Goal: Information Seeking & Learning: Learn about a topic

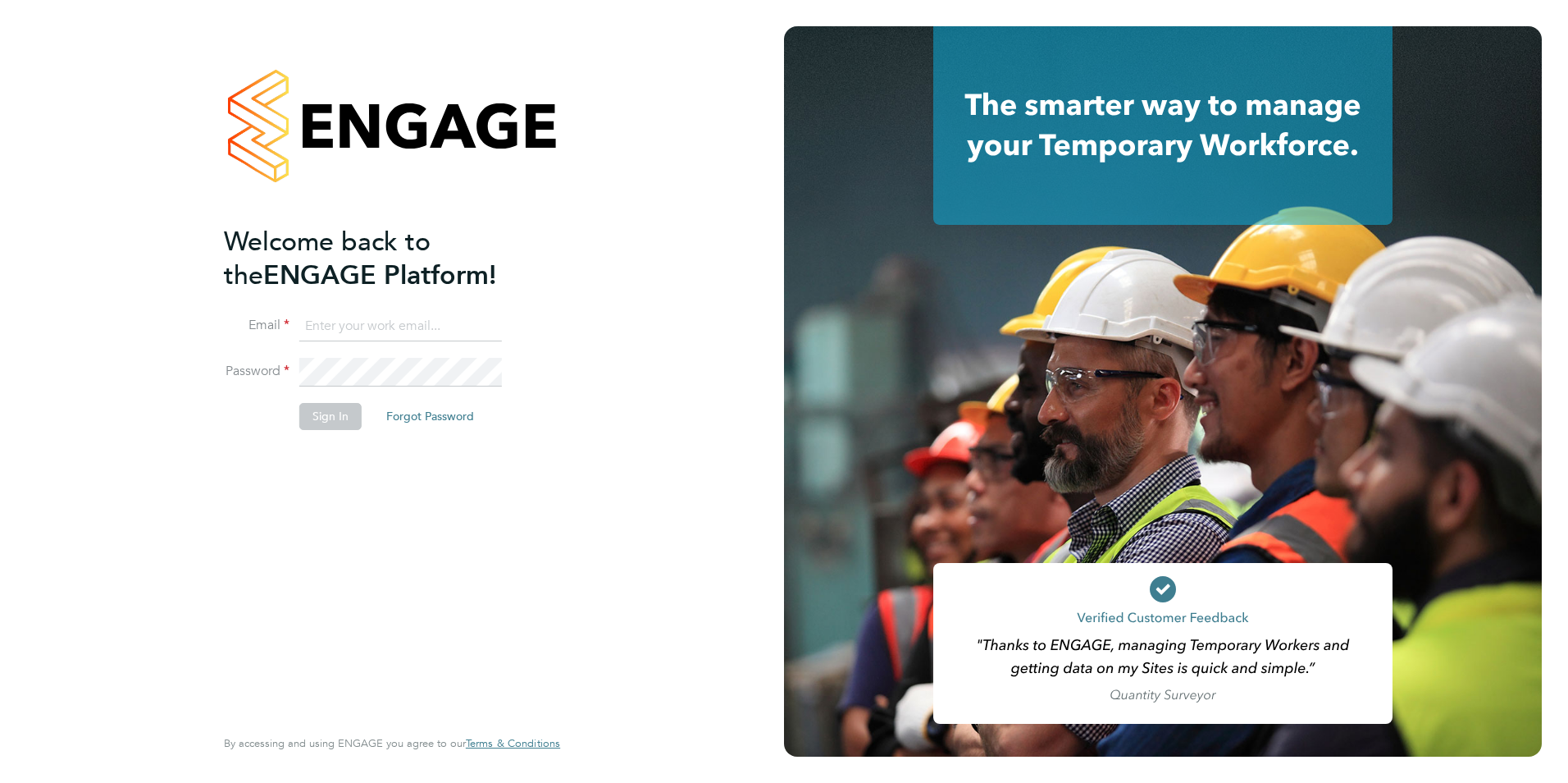
type input "Avais@Carbonrecruitment.co.uk"
click at [332, 419] on button "Sign In" at bounding box center [330, 416] width 62 height 26
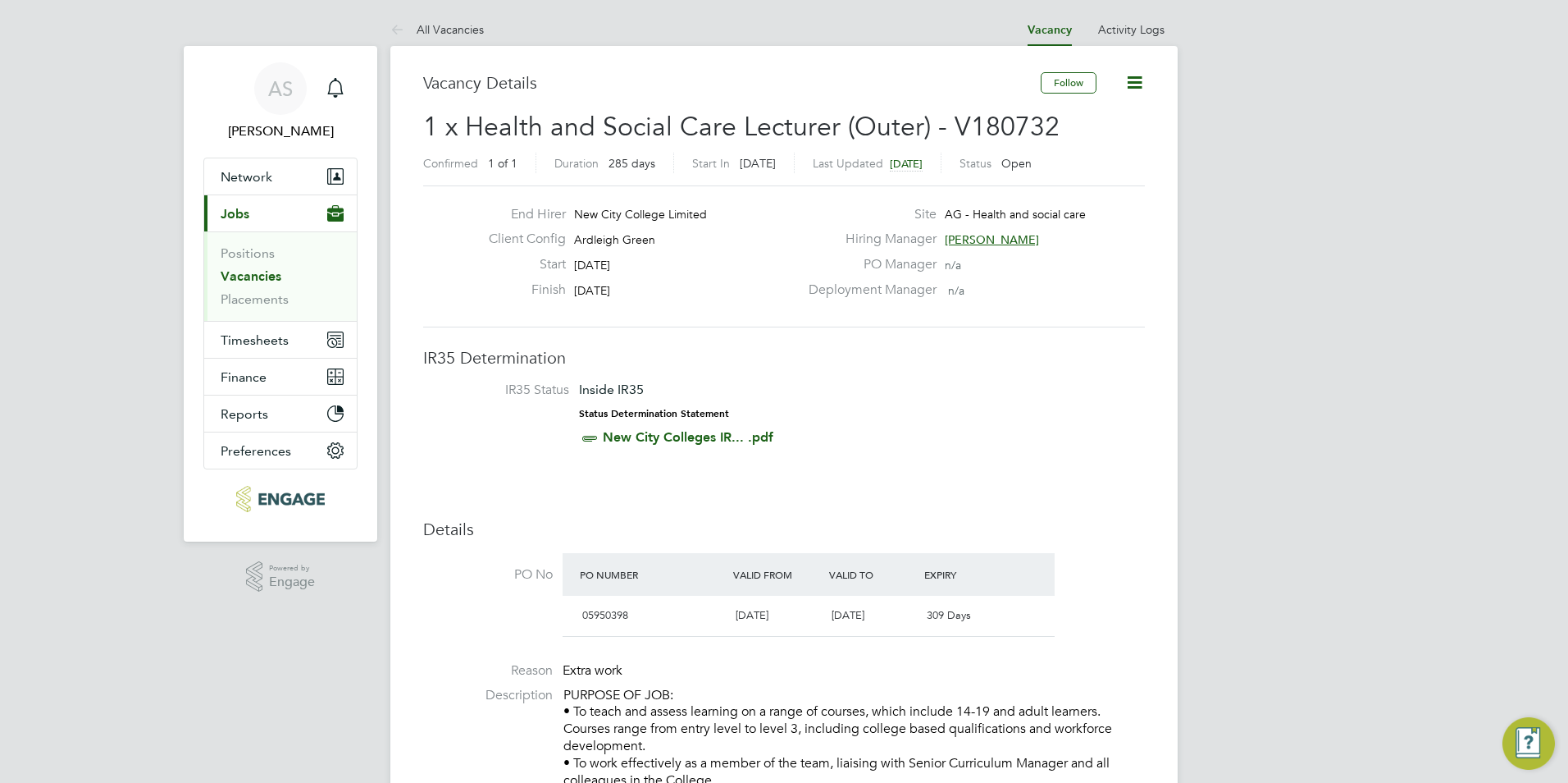
click at [230, 276] on link "Vacancies" at bounding box center [251, 276] width 60 height 16
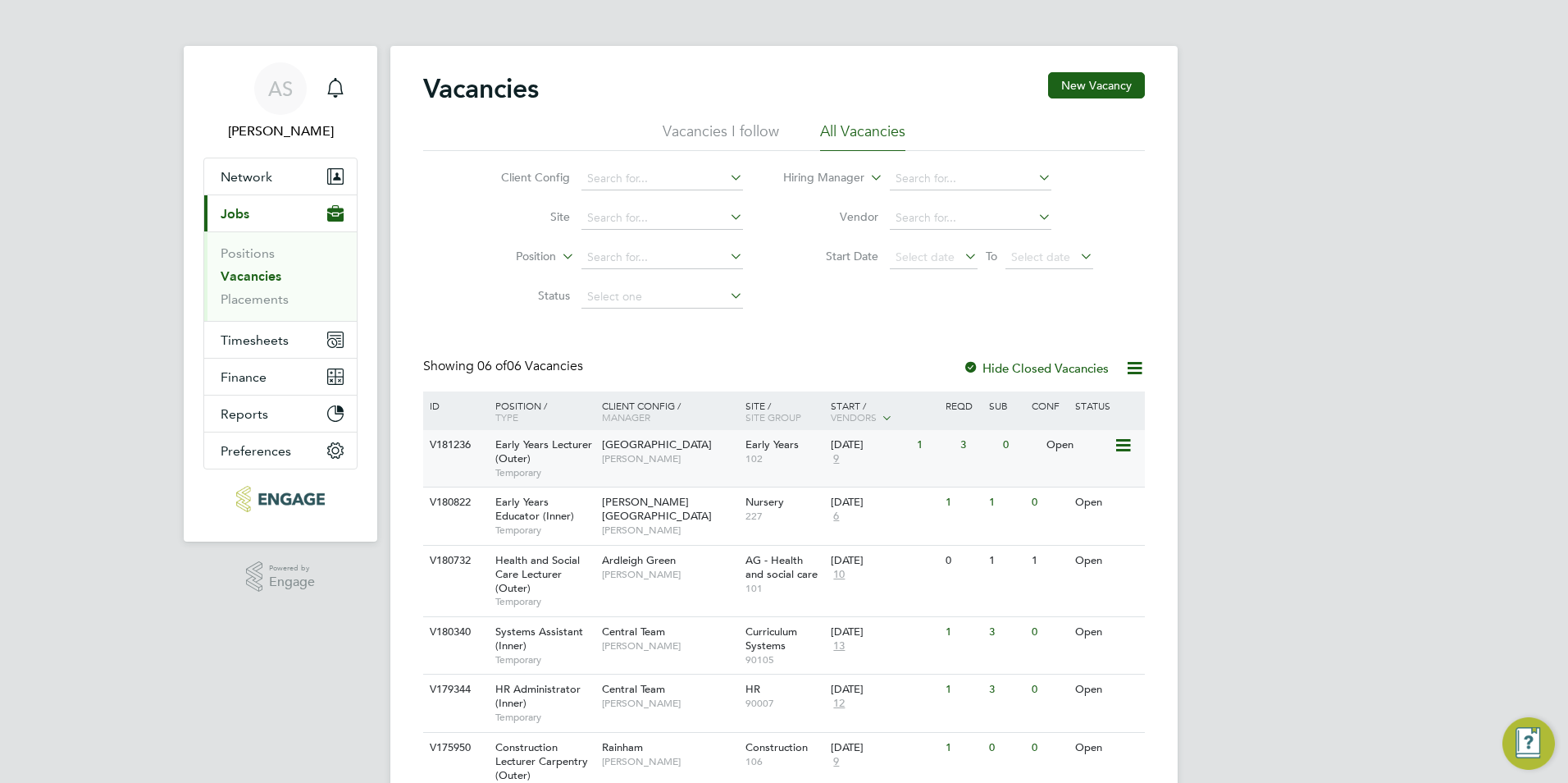
click at [686, 458] on span "[PERSON_NAME]" at bounding box center [669, 459] width 135 height 14
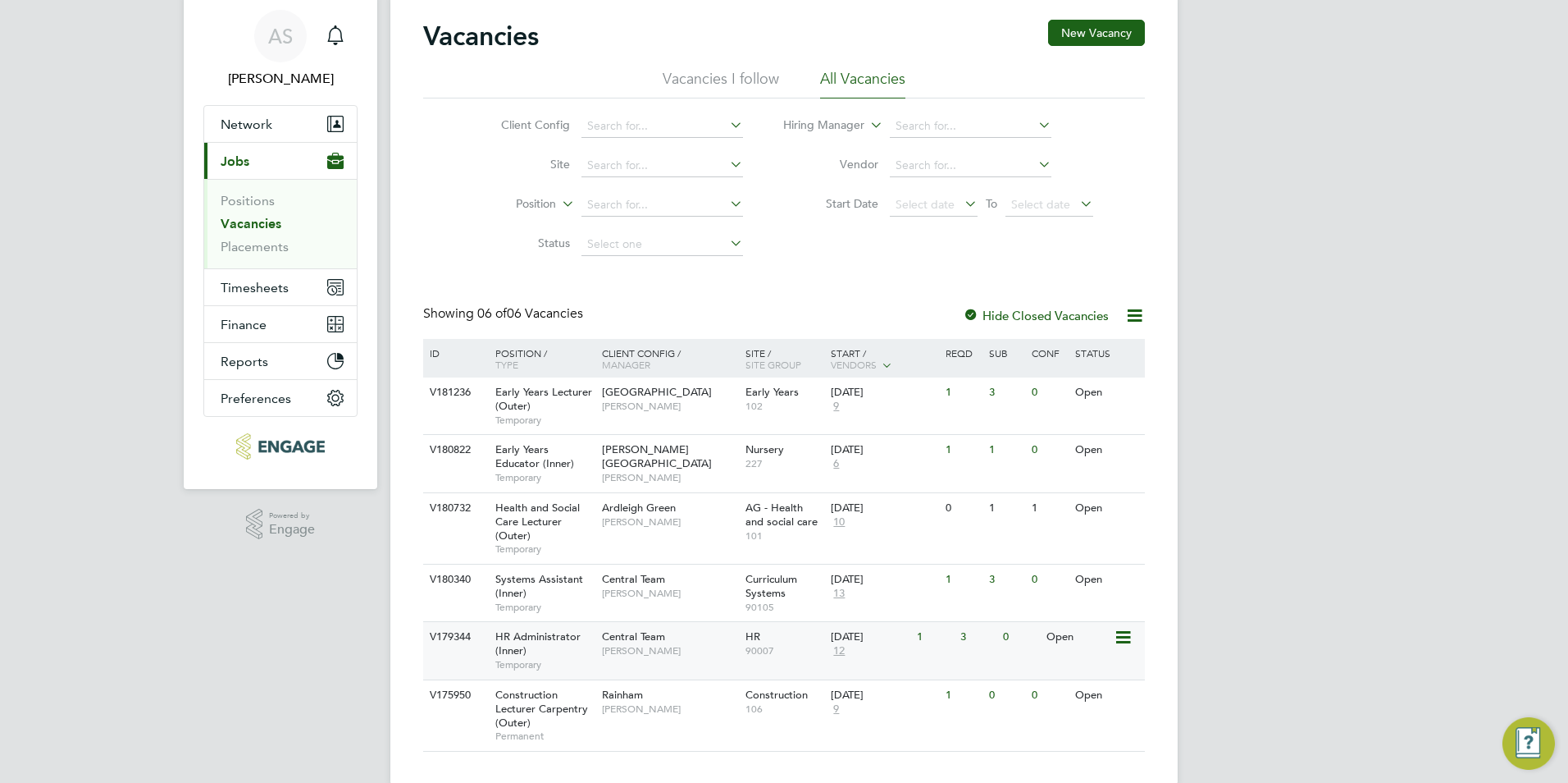
scroll to position [81, 0]
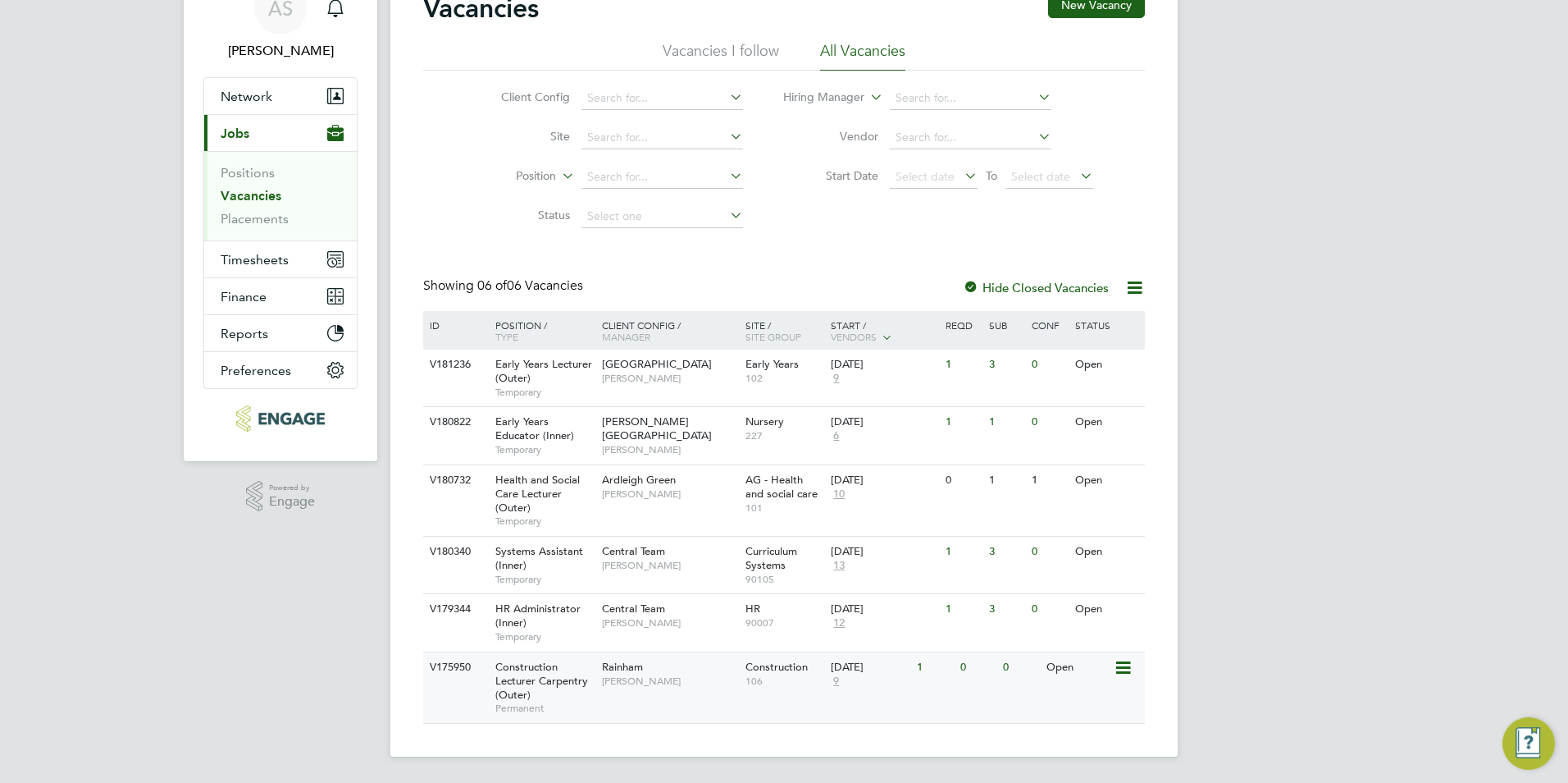
click at [665, 668] on div "Rainham [PERSON_NAME]" at bounding box center [670, 673] width 144 height 43
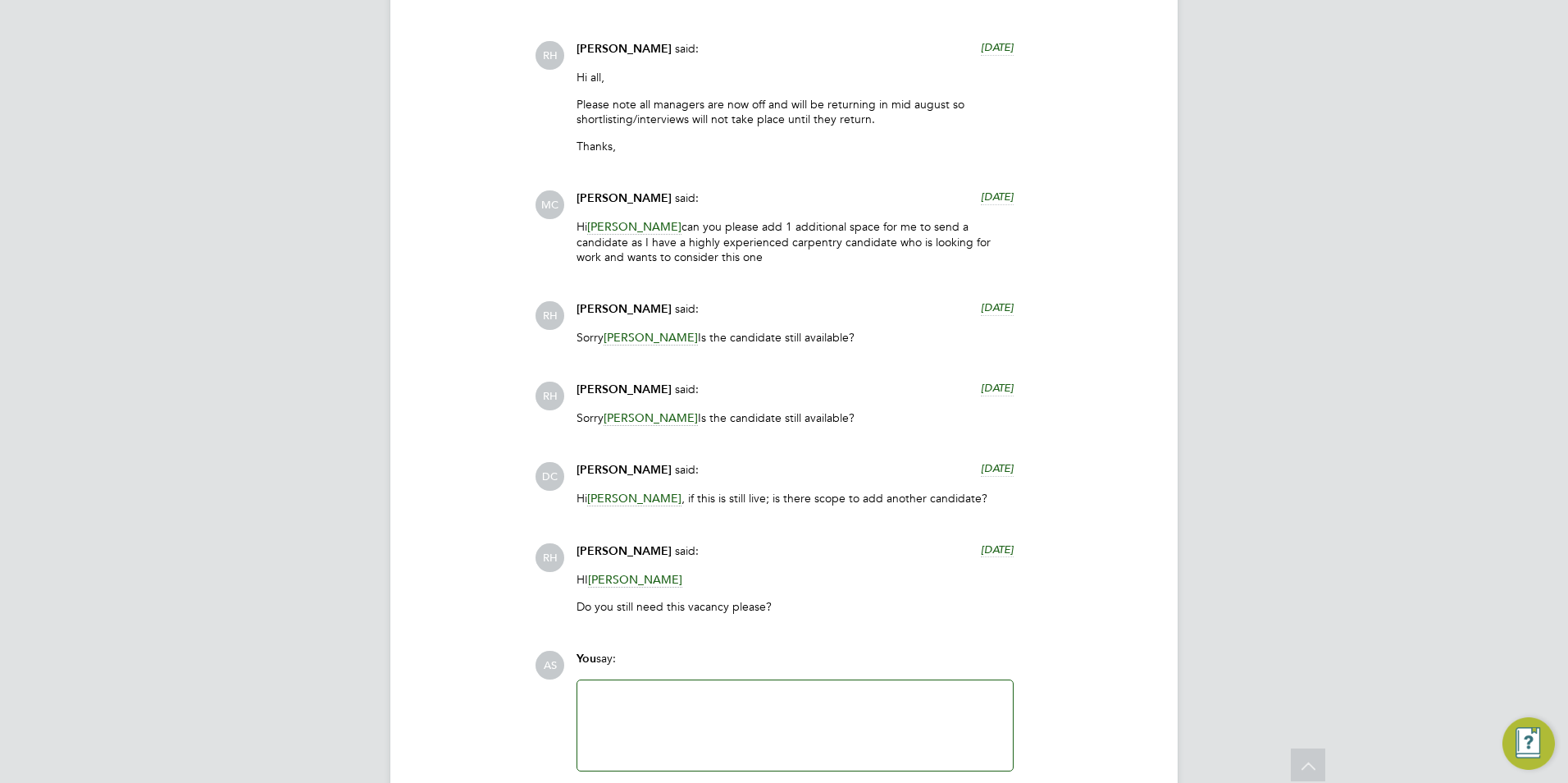
scroll to position [2357, 0]
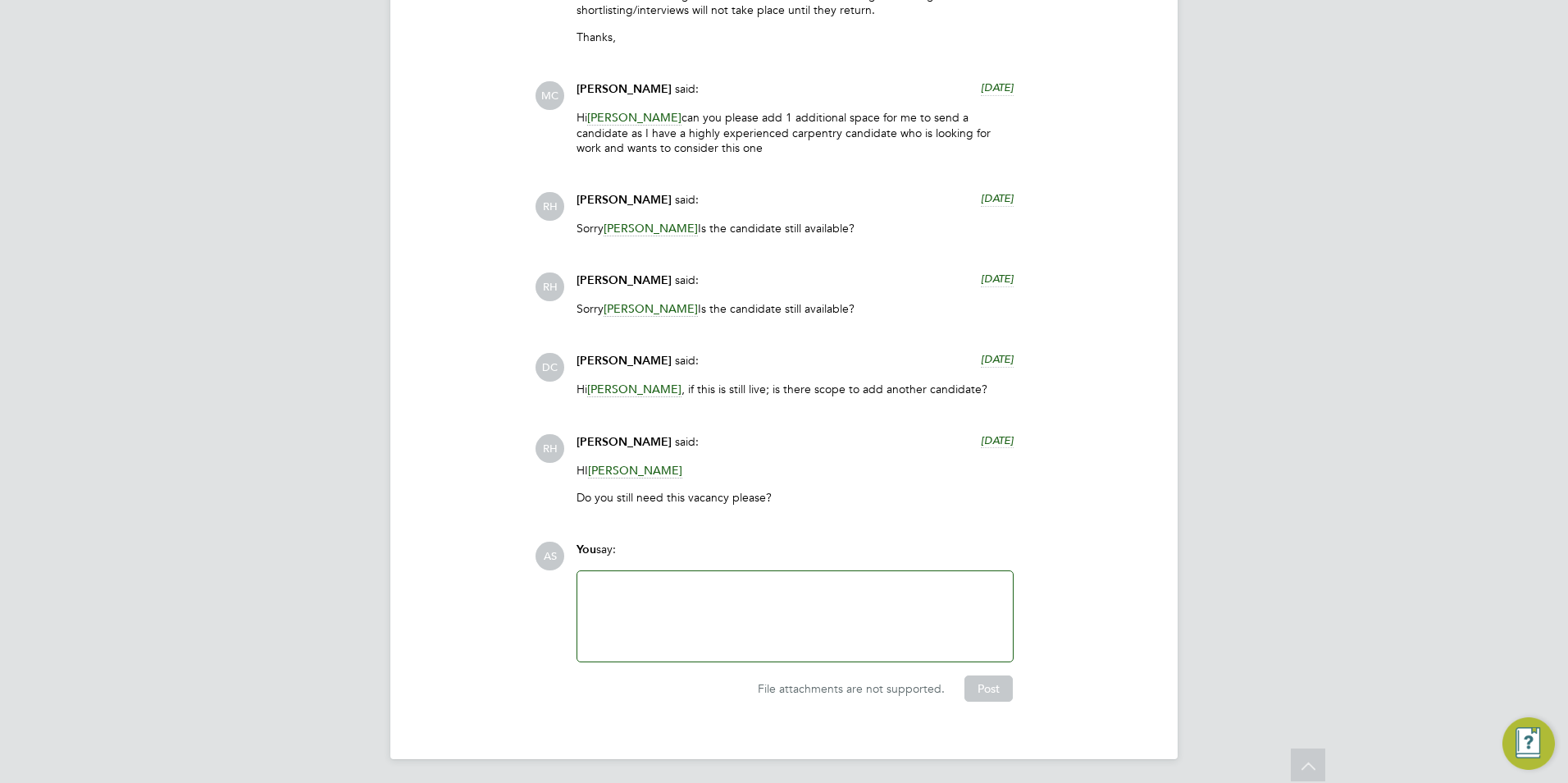
click at [660, 468] on span "Steven Hedges" at bounding box center [634, 470] width 94 height 16
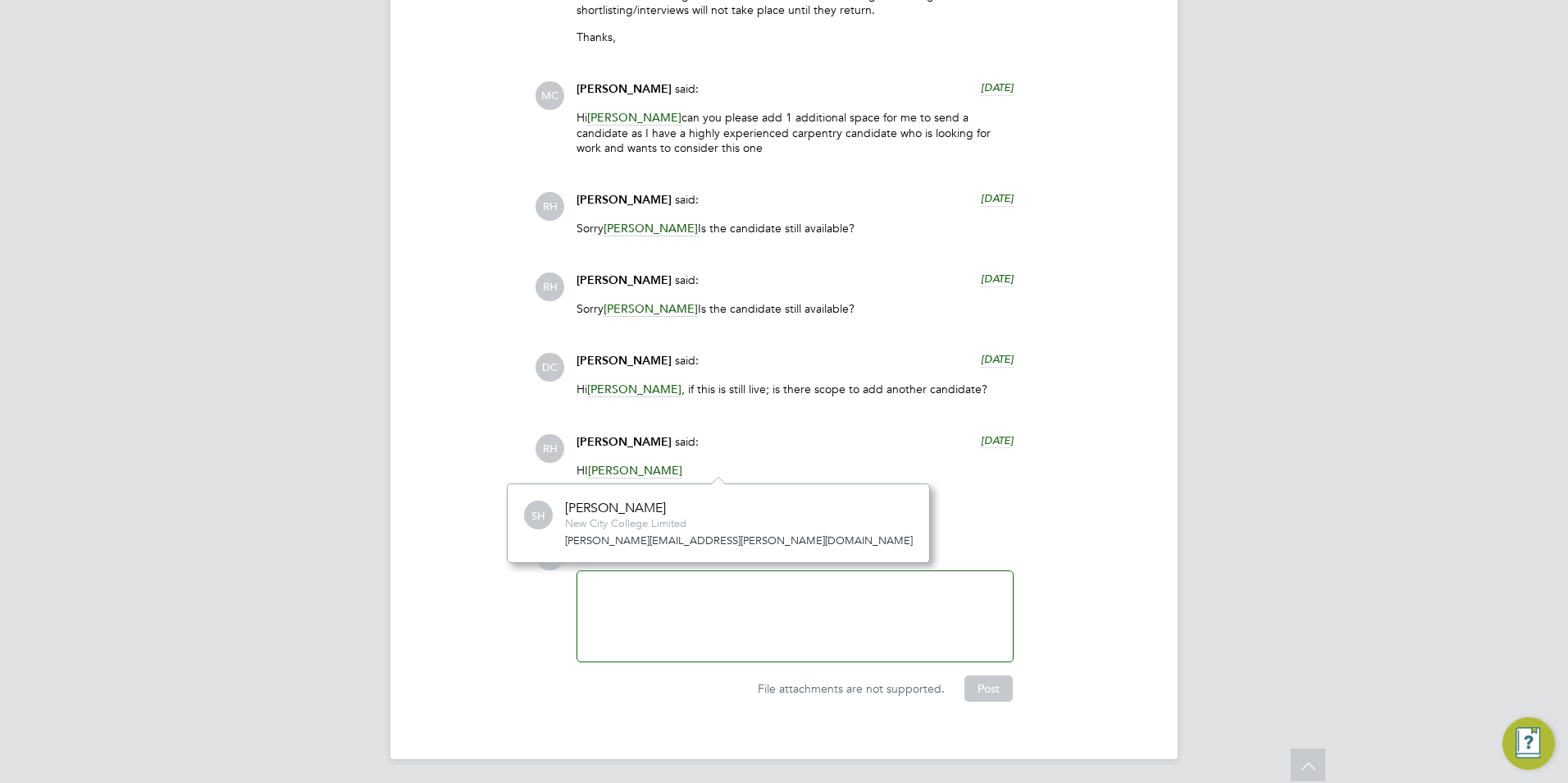
scroll to position [15, 81]
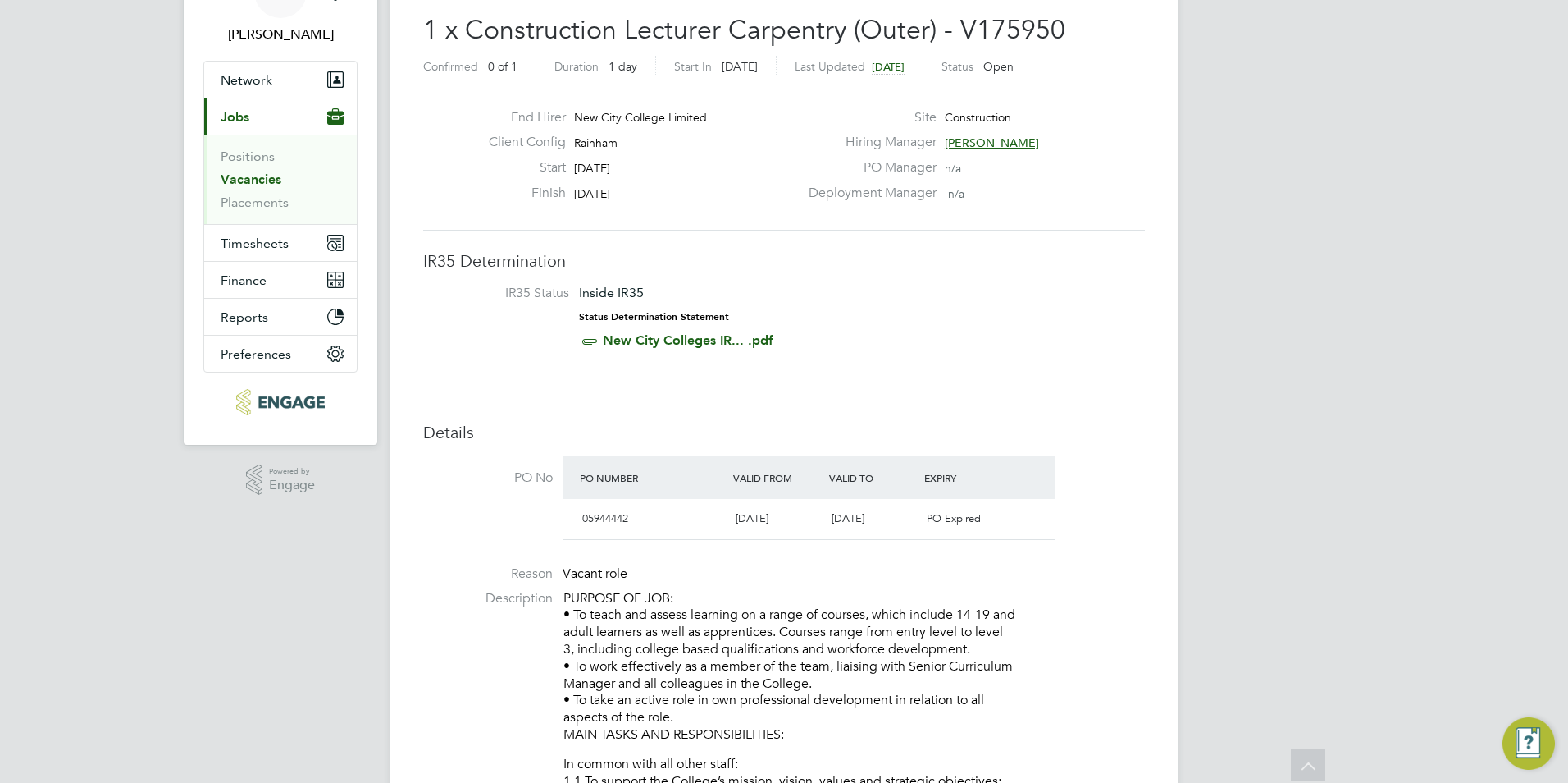
scroll to position [0, 0]
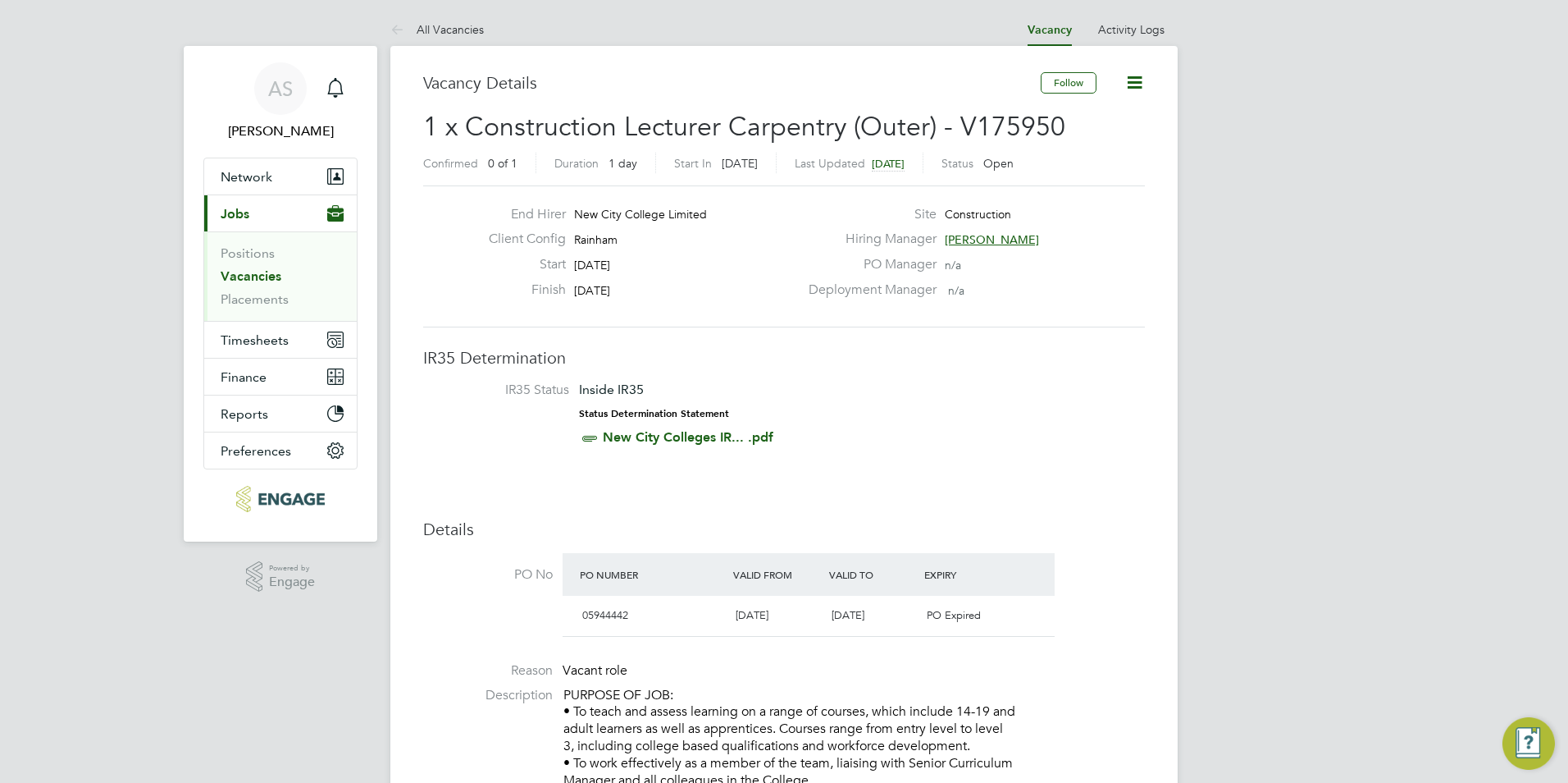
click at [995, 239] on span "[PERSON_NAME]" at bounding box center [992, 239] width 94 height 15
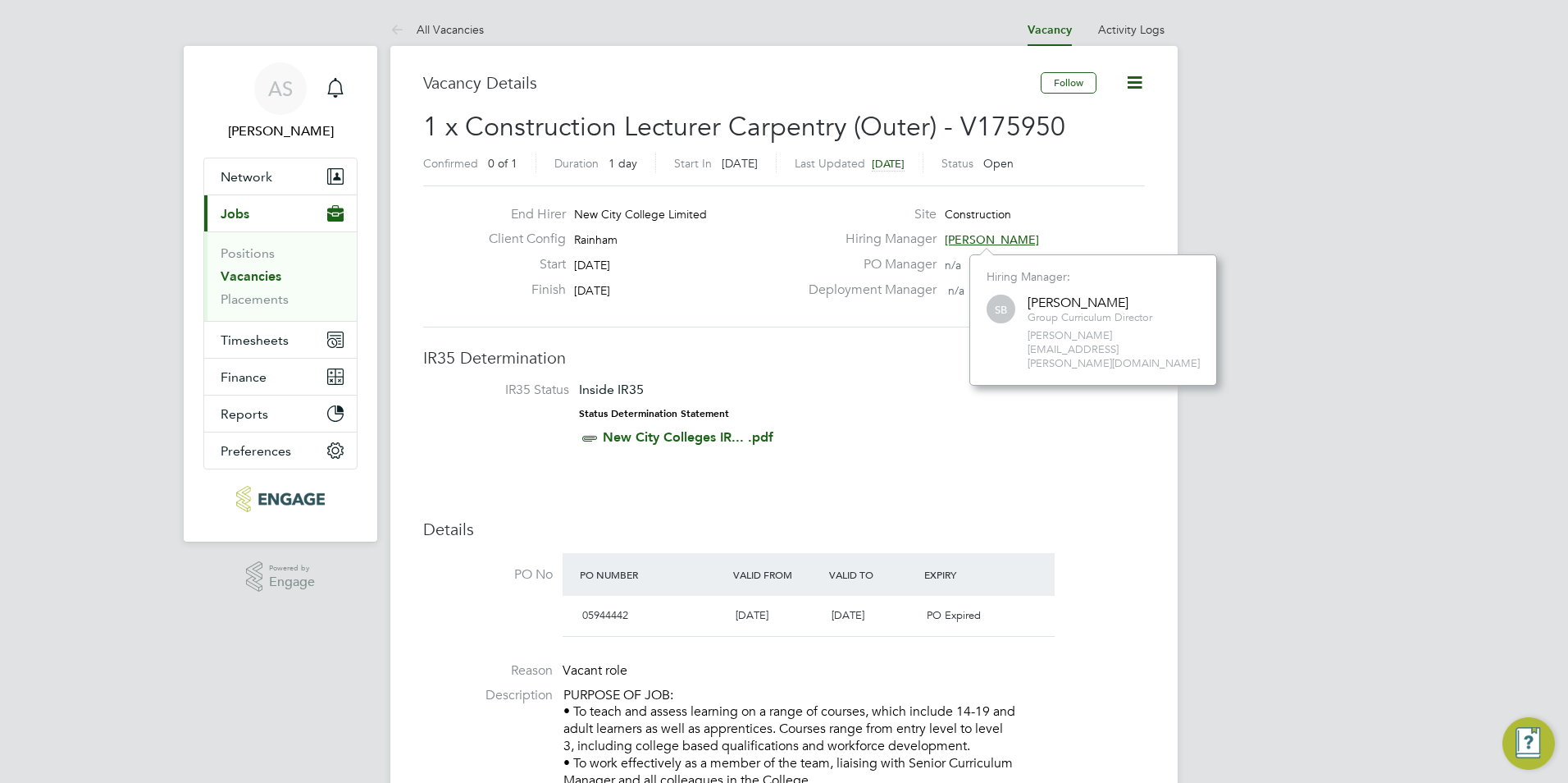
click at [855, 385] on li "IR35 Status Inside IR35 Status Determination Statement New City Colleges IR... …" at bounding box center [784, 417] width 689 height 71
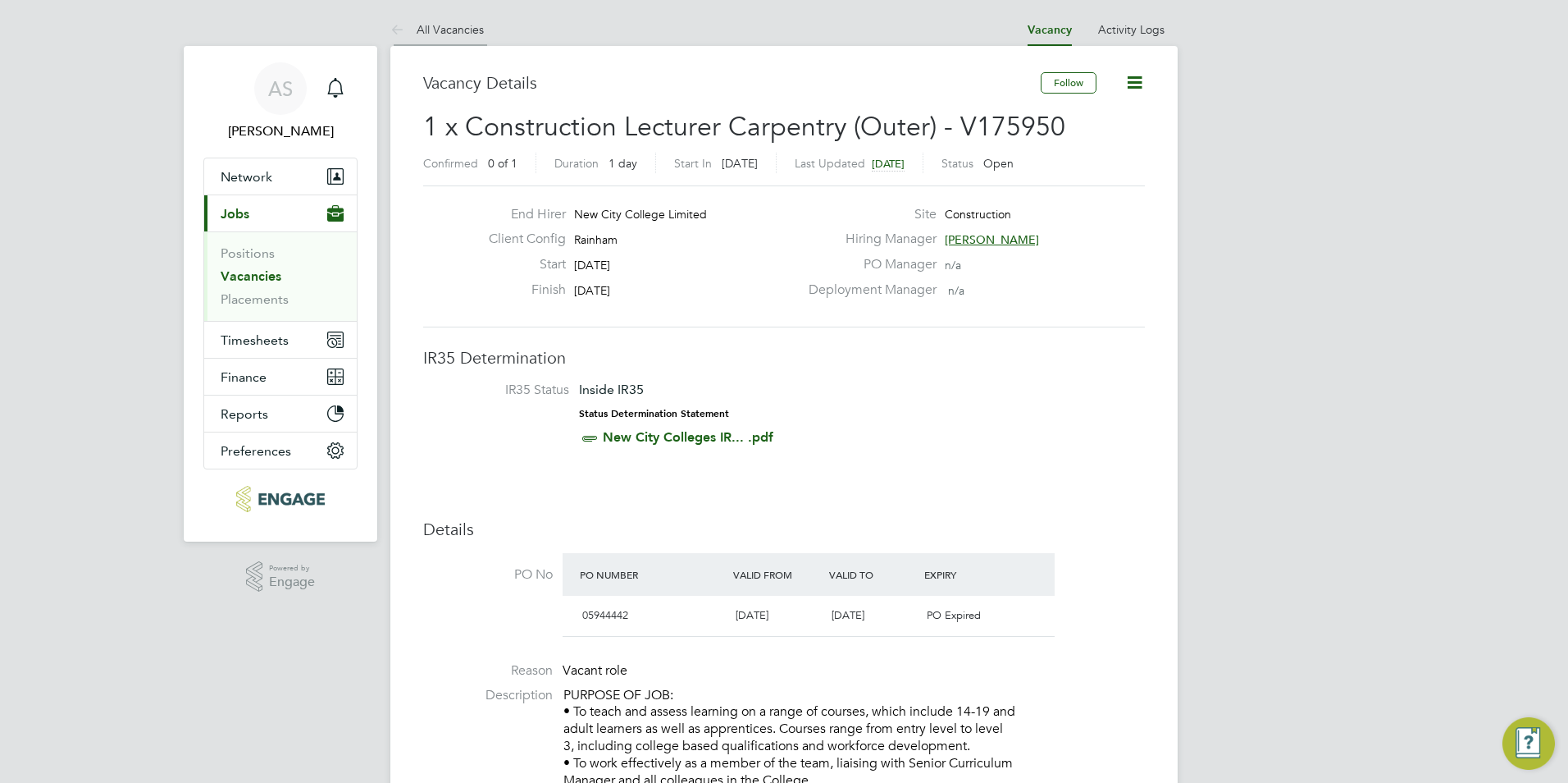
click at [426, 36] on li "All Vacancies" at bounding box center [437, 30] width 93 height 33
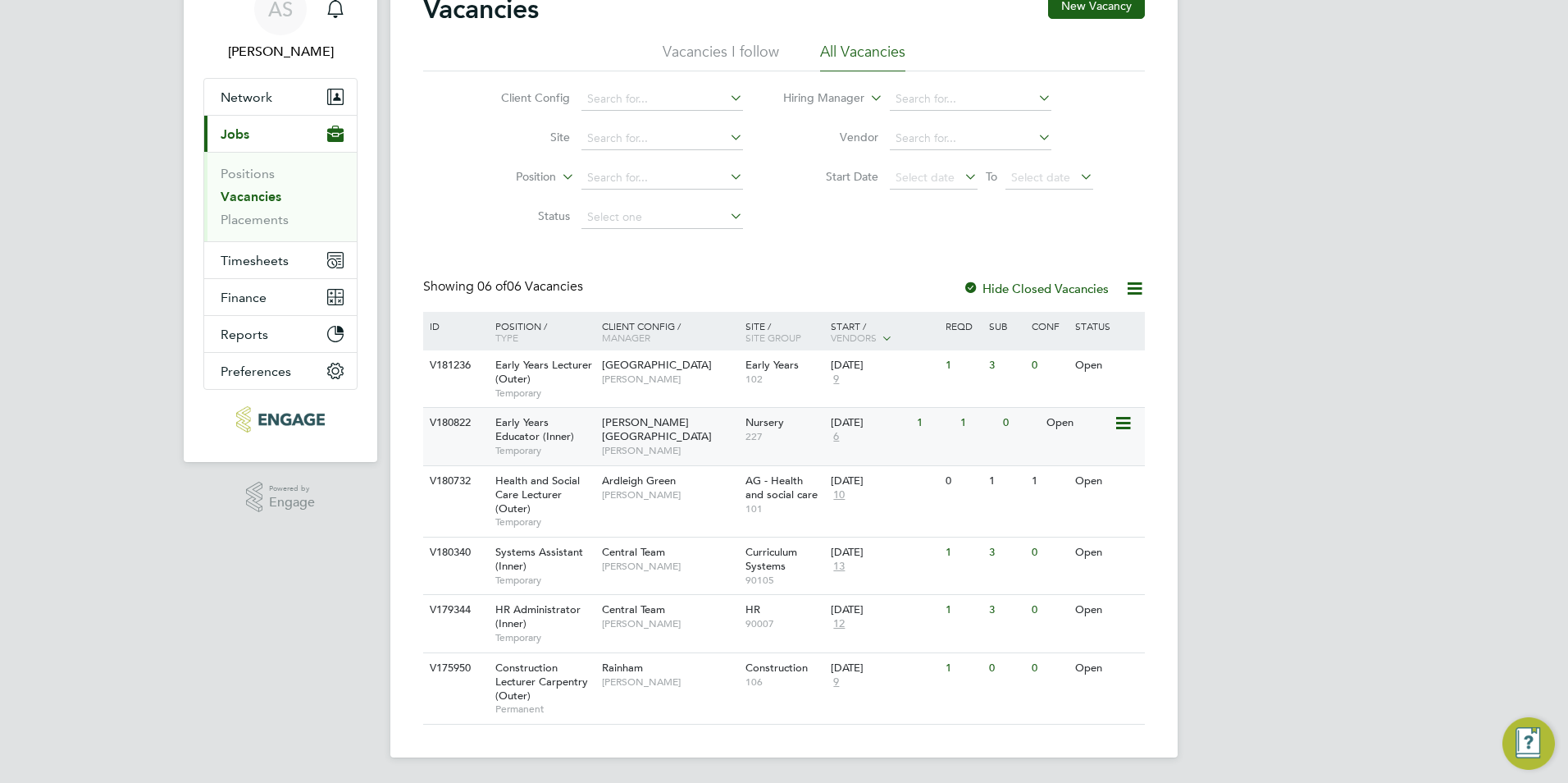
scroll to position [81, 0]
